Goal: Task Accomplishment & Management: Use online tool/utility

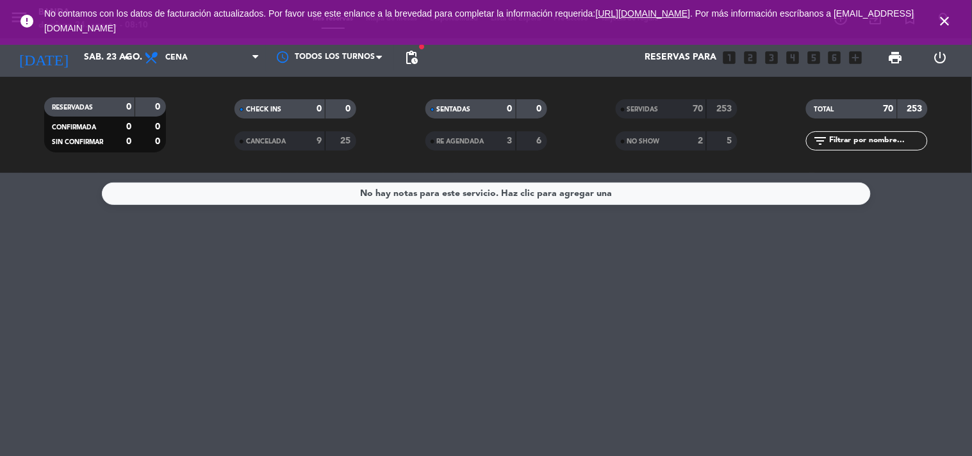
click at [942, 22] on icon "close" at bounding box center [944, 20] width 15 height 15
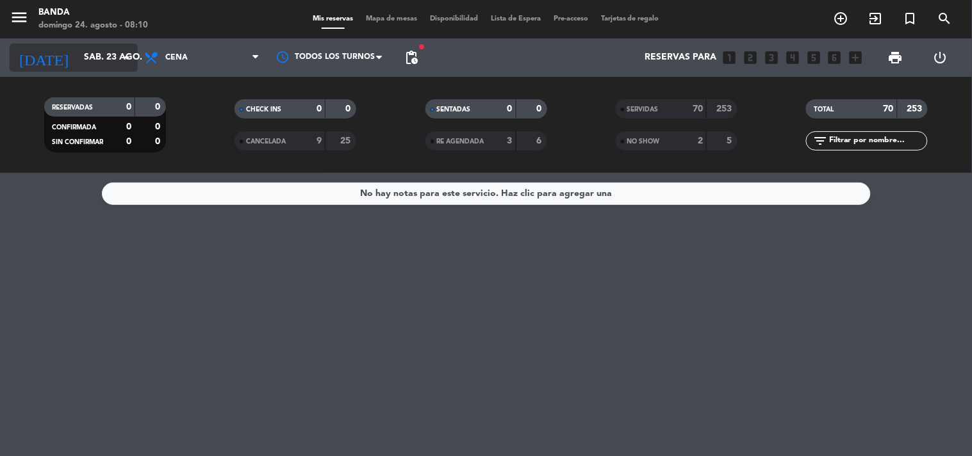
click at [125, 70] on div "[DATE] [DATE] arrow_drop_down" at bounding box center [74, 58] width 128 height 28
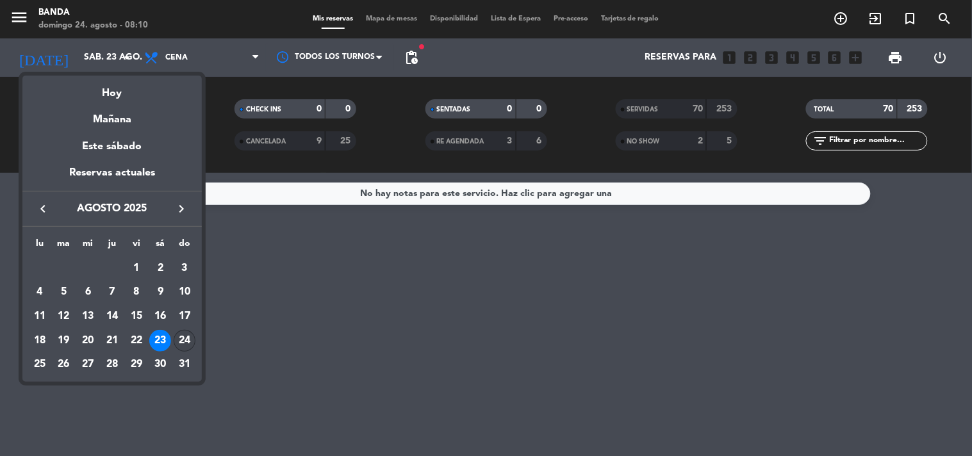
click at [181, 338] on div "24" at bounding box center [185, 341] width 22 height 22
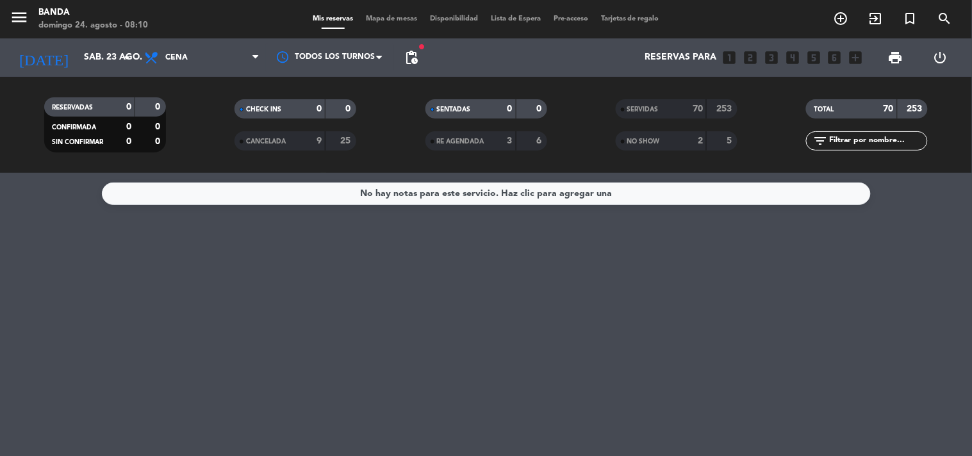
type input "dom. 24 ago."
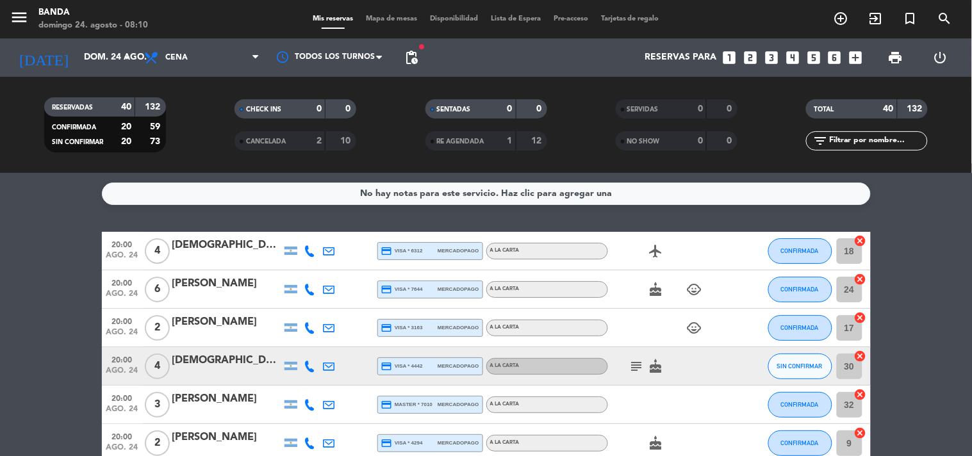
click at [185, 65] on span "Cena" at bounding box center [202, 58] width 128 height 28
click at [186, 109] on div "menu Banda domingo 24. agosto - 08:10 Mis reservas Mapa de mesas Disponibilidad…" at bounding box center [486, 86] width 972 height 173
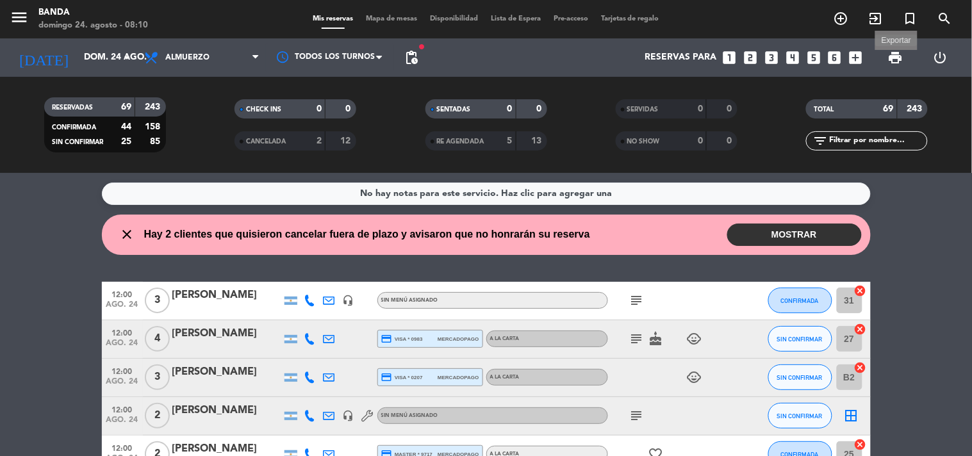
click at [901, 58] on span "print" at bounding box center [895, 57] width 15 height 15
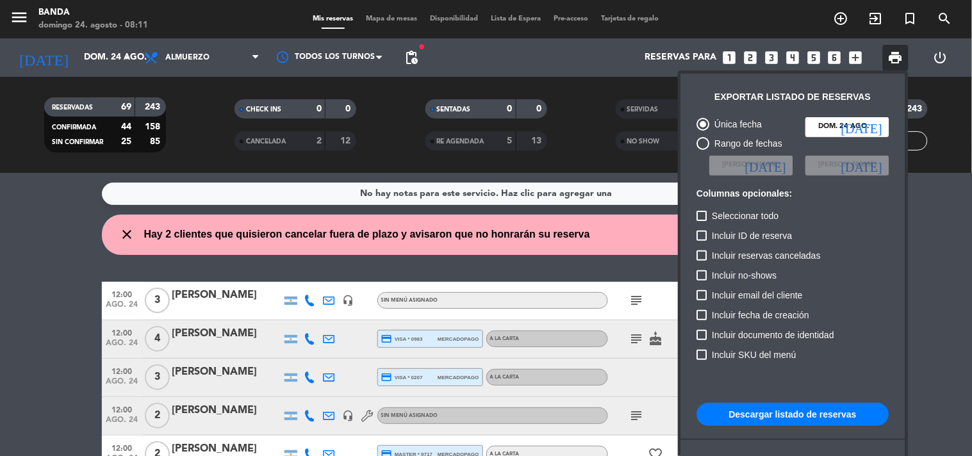
click at [782, 410] on button "Descargar listado de reservas" at bounding box center [793, 414] width 192 height 23
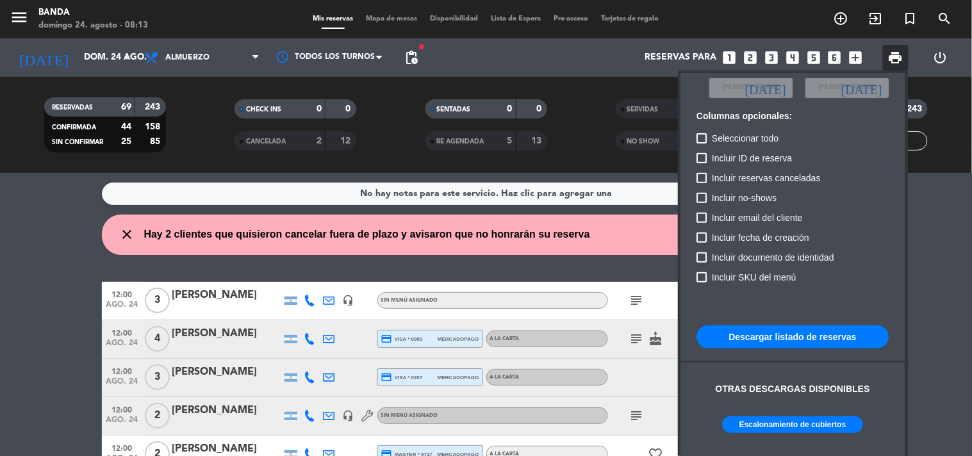
click at [769, 425] on button "Escalonamiento de cubiertos" at bounding box center [793, 424] width 141 height 17
